Goal: Task Accomplishment & Management: Use online tool/utility

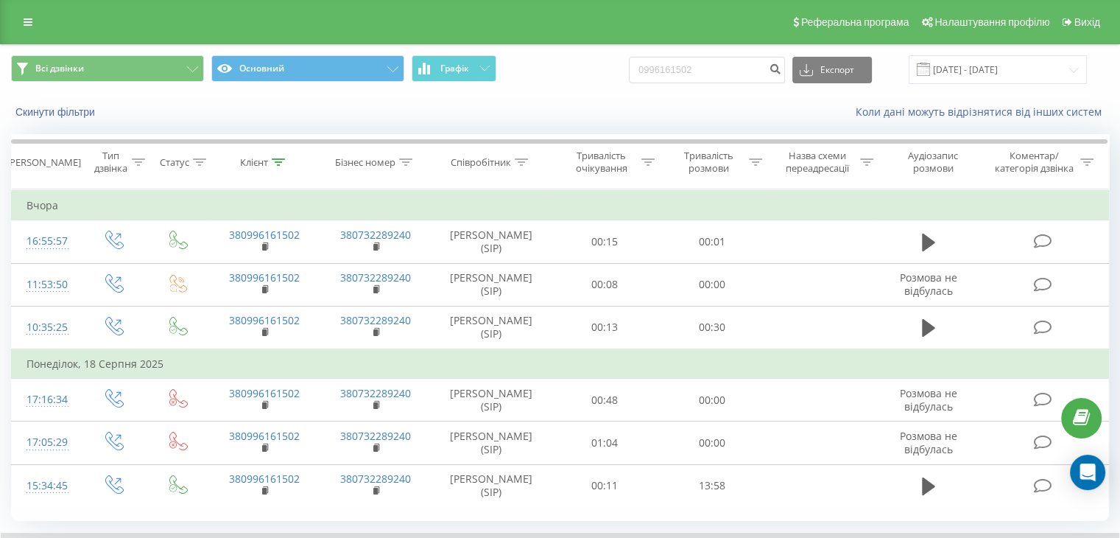
click at [25, 10] on div "Реферальна програма Налаштування профілю Вихід" at bounding box center [560, 22] width 1120 height 44
click at [25, 13] on div "Реферальна програма Налаштування профілю Вихід" at bounding box center [560, 22] width 1120 height 44
click at [29, 29] on div "Реферальна програма Налаштування профілю Вихід" at bounding box center [560, 22] width 1120 height 44
click at [29, 29] on link at bounding box center [28, 22] width 27 height 21
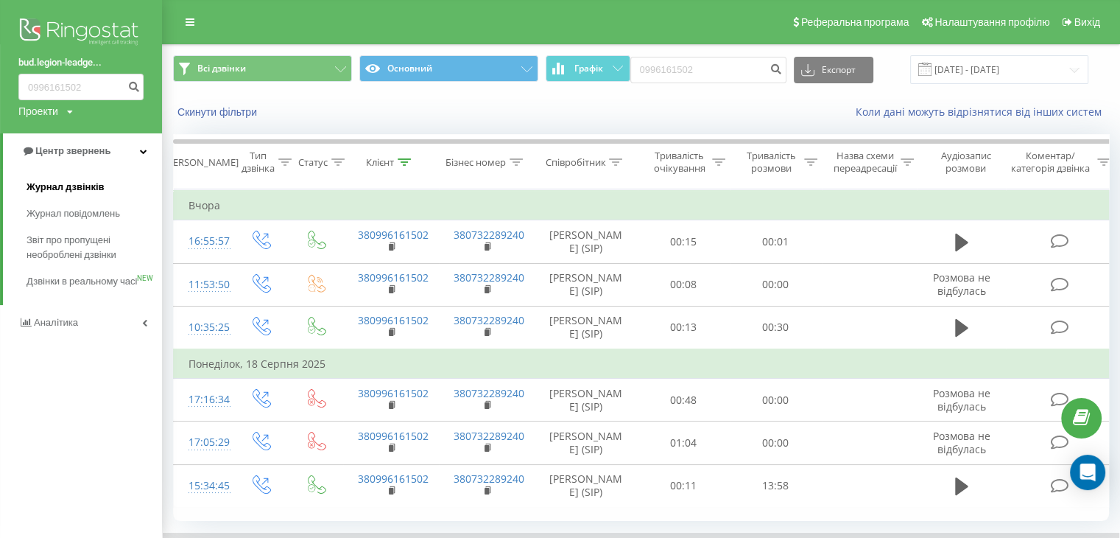
click at [63, 189] on span "Журнал дзвінків" at bounding box center [66, 187] width 78 height 15
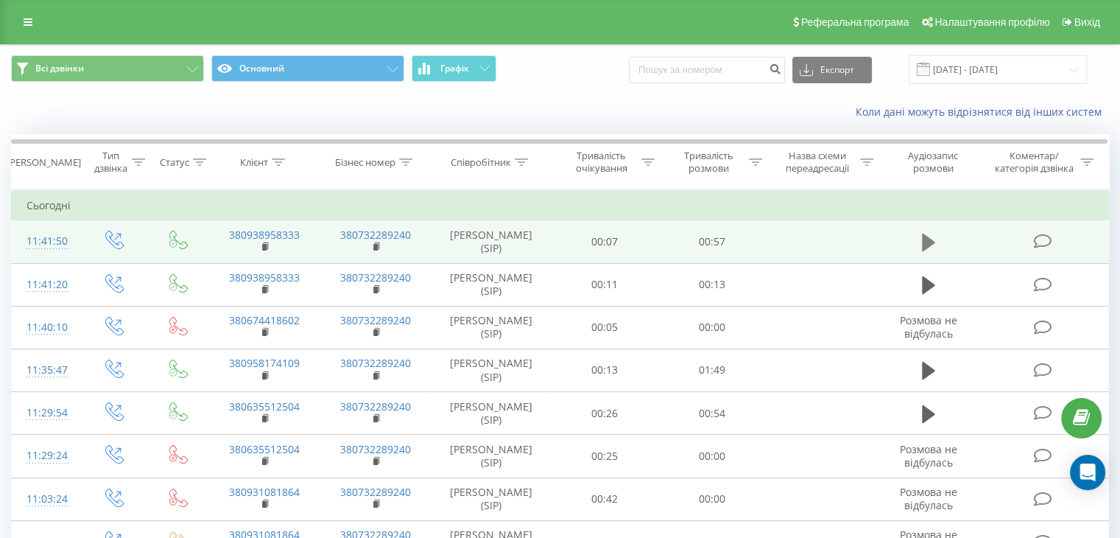
click at [926, 236] on icon at bounding box center [928, 242] width 13 height 18
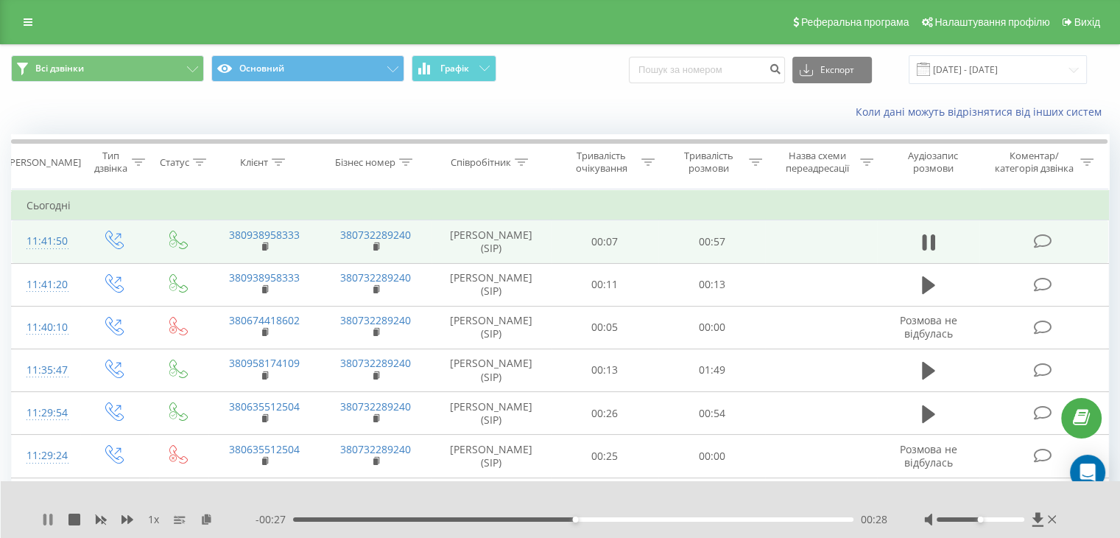
click at [47, 521] on icon at bounding box center [48, 519] width 12 height 12
